Goal: Transaction & Acquisition: Purchase product/service

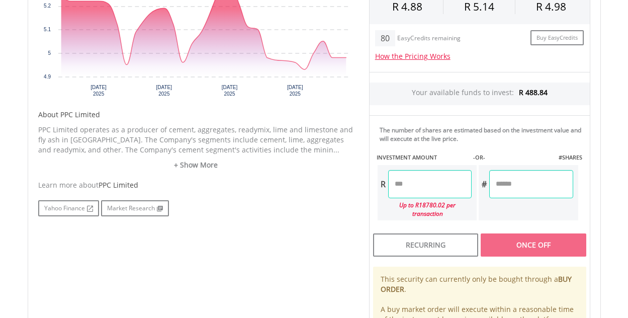
scroll to position [411, 0]
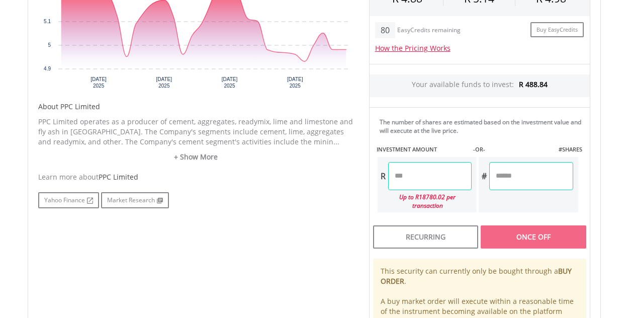
click at [516, 176] on input "number" at bounding box center [530, 176] width 83 height 28
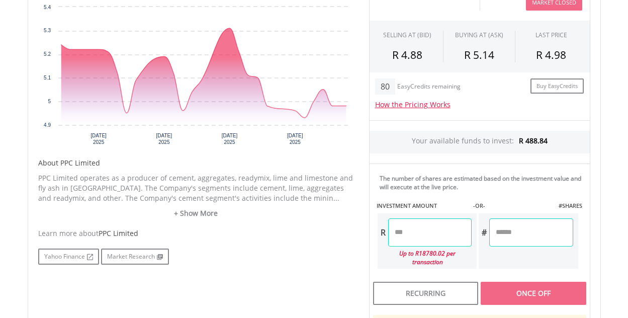
scroll to position [353, 0]
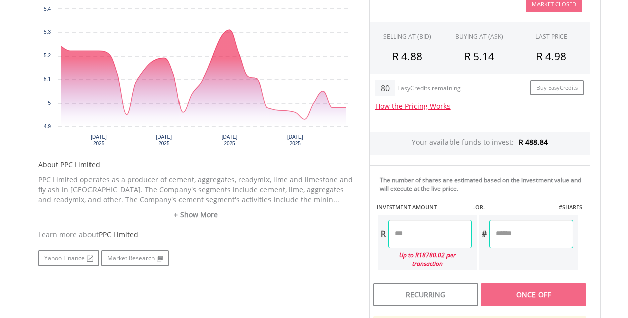
drag, startPoint x: 627, startPoint y: 134, endPoint x: 622, endPoint y: 143, distance: 9.9
click at [622, 143] on body "My Investments Invest Now New Listings Sell My Recurring Investments Pending Or…" at bounding box center [314, 133] width 628 height 973
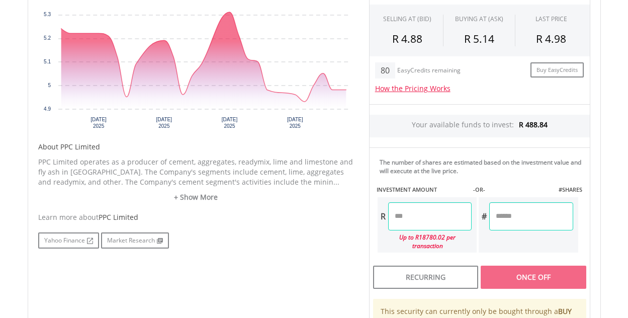
scroll to position [366, 0]
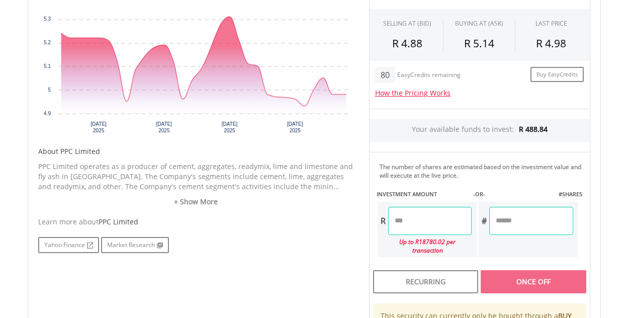
click at [532, 221] on input "number" at bounding box center [530, 221] width 83 height 28
type input "*"
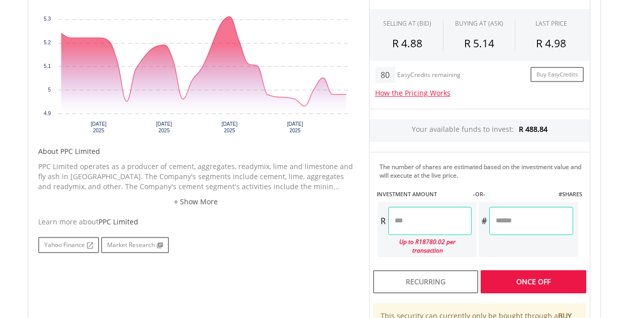
type input "*"
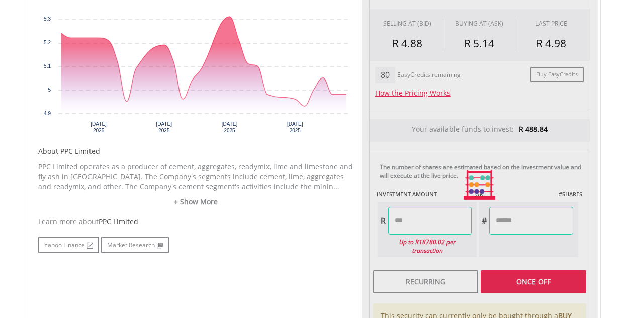
click at [528, 271] on div "Last Updated Price: 15-min. Delay* Price Update Cost: 0 Credits Market Closed S…" at bounding box center [479, 185] width 236 height 456
type input "*****"
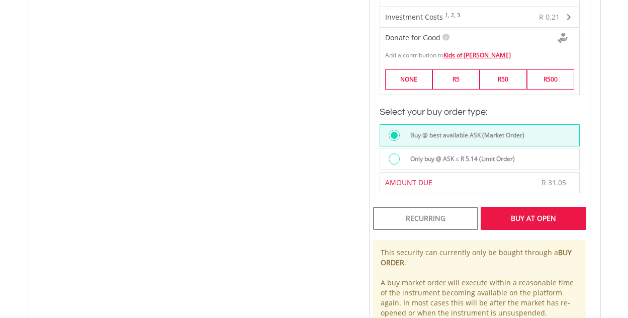
scroll to position [682, 0]
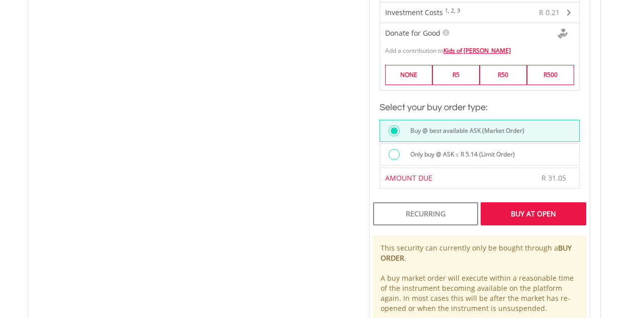
click at [536, 202] on div "Buy At Open" at bounding box center [533, 213] width 105 height 23
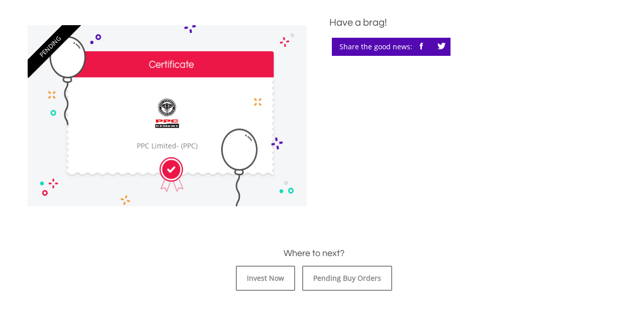
scroll to position [284, 0]
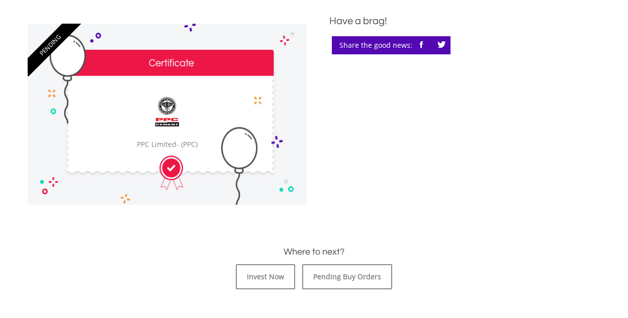
click at [619, 146] on body "My Investments Invest Now New Listings Sell My Recurring Investments Pending Or…" at bounding box center [314, 219] width 628 height 1007
drag, startPoint x: 619, startPoint y: 146, endPoint x: 620, endPoint y: 169, distance: 23.1
click at [620, 169] on body "My Investments Invest Now New Listings Sell My Recurring Investments Pending Or…" at bounding box center [314, 219] width 628 height 1007
click at [621, 170] on body "My Investments Invest Now New Listings Sell My Recurring Investments Pending Or…" at bounding box center [314, 219] width 628 height 1007
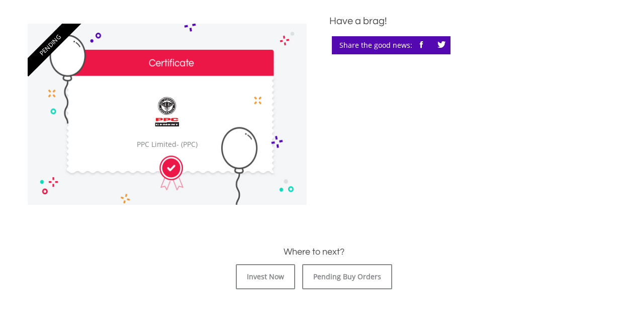
drag, startPoint x: 621, startPoint y: 170, endPoint x: 618, endPoint y: 82, distance: 88.0
click at [618, 82] on body "My Investments Invest Now New Listings Sell My Recurring Investments Pending Or…" at bounding box center [314, 219] width 628 height 1007
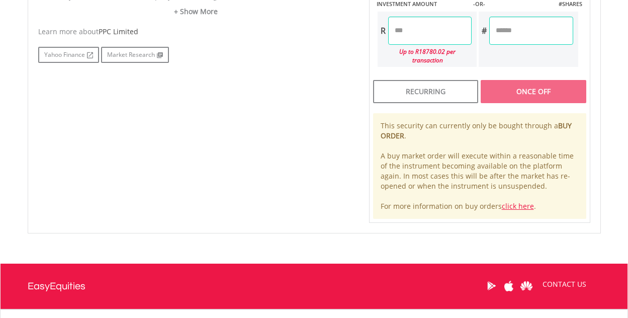
scroll to position [638, 0]
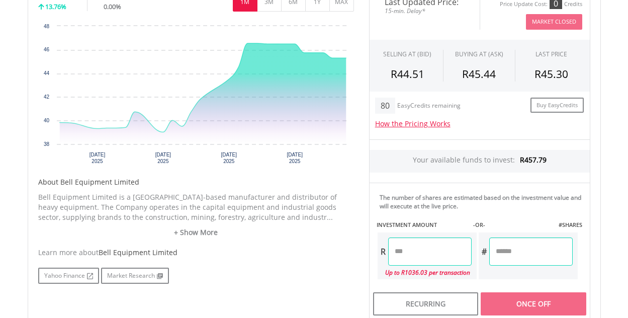
scroll to position [332, 0]
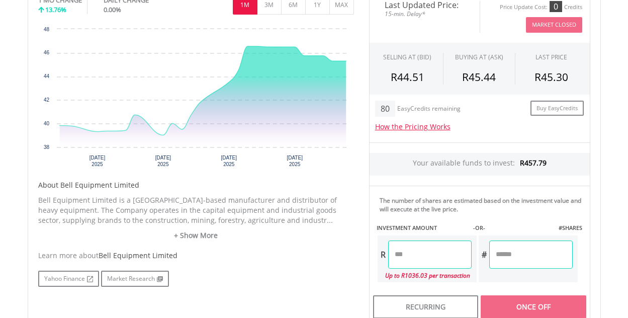
click at [508, 254] on input "number" at bounding box center [530, 254] width 83 height 28
type input "**"
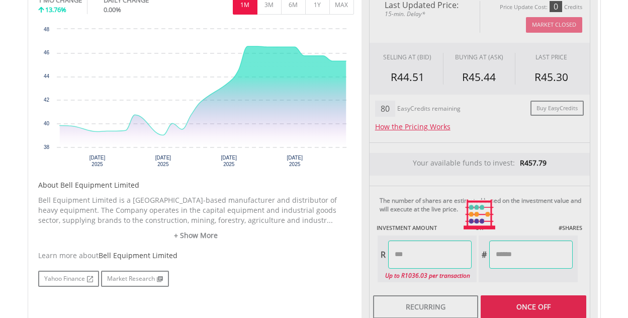
click at [520, 303] on div "Last Updated Price: 15-min. Delay* Price Update Cost: 0 Credits Market Closed S…" at bounding box center [479, 213] width 236 height 447
type input "*******"
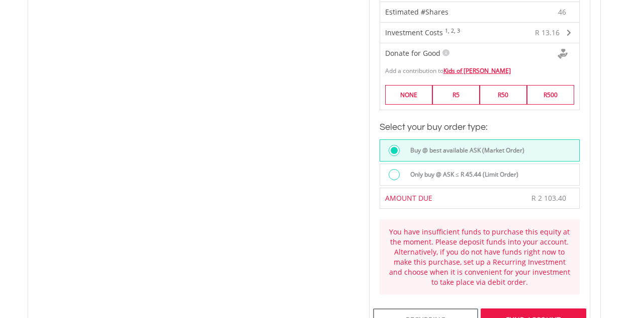
scroll to position [655, 0]
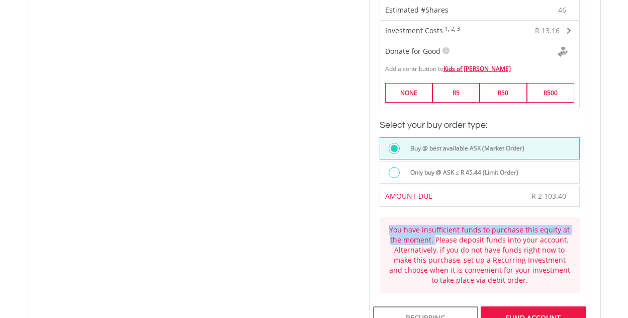
drag, startPoint x: 624, startPoint y: 194, endPoint x: 625, endPoint y: 218, distance: 24.2
click at [625, 218] on body "My Investments Invest Now New Listings Sell My Recurring Investments Pending Or…" at bounding box center [314, 36] width 628 height 1383
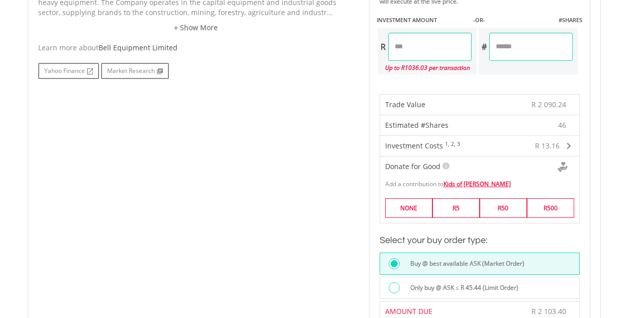
scroll to position [0, 0]
